Goal: Information Seeking & Learning: Learn about a topic

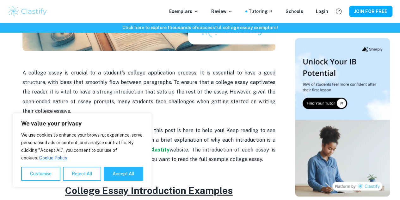
click at [114, 171] on button "Accept All" at bounding box center [124, 173] width 40 height 14
checkbox input "true"
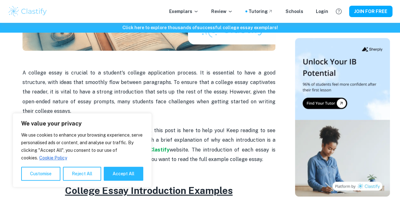
checkbox input "true"
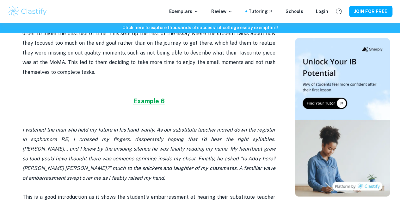
scroll to position [1304, 0]
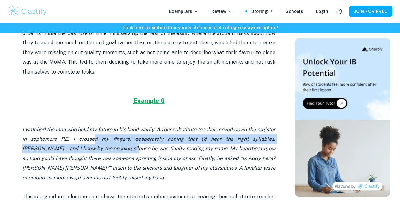
drag, startPoint x: 85, startPoint y: 111, endPoint x: 99, endPoint y: 123, distance: 18.8
click at [99, 126] on icon "I watched the man who held my future in his hand warily. As our substitute teac…" at bounding box center [148, 153] width 253 height 54
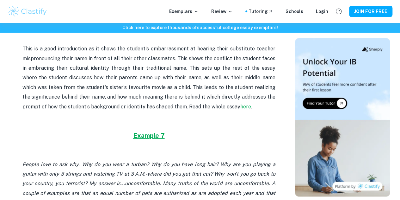
scroll to position [1452, 0]
